Goal: Find specific page/section: Find specific page/section

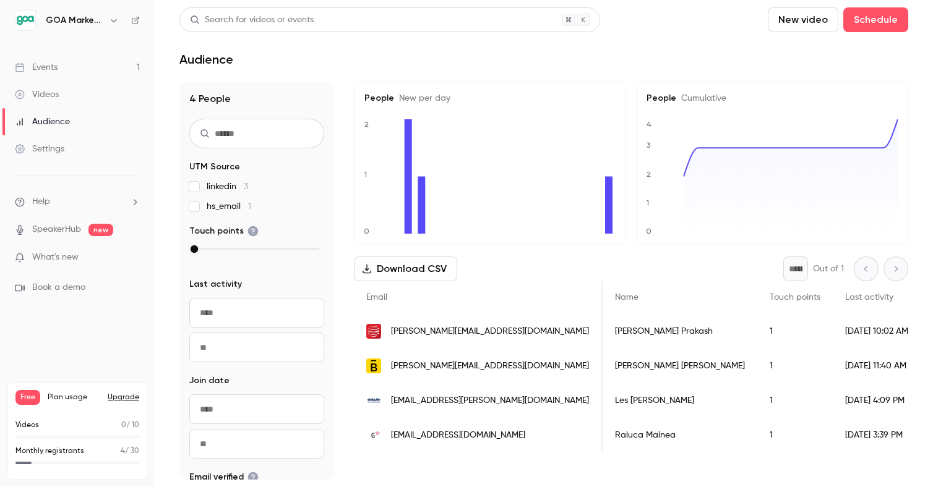
scroll to position [0, 174]
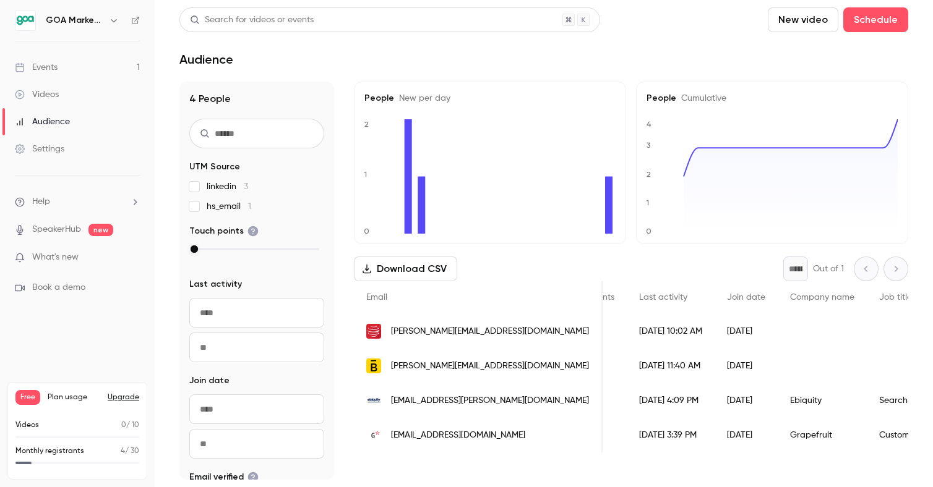
scroll to position [0, 208]
